Goal: Information Seeking & Learning: Learn about a topic

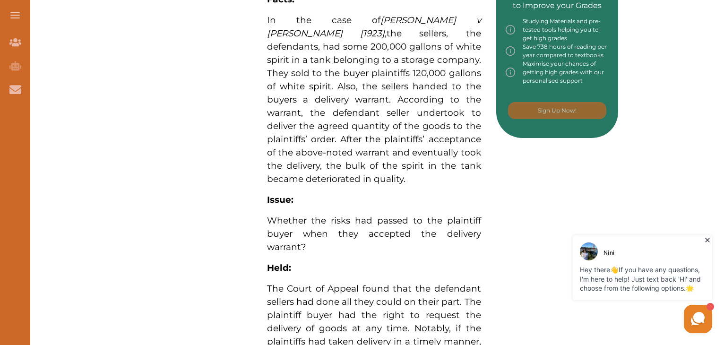
scroll to position [661, 0]
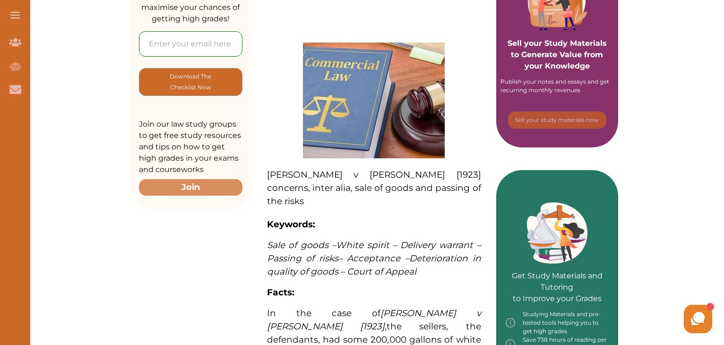
scroll to position [236, 0]
